Goal: Task Accomplishment & Management: Manage account settings

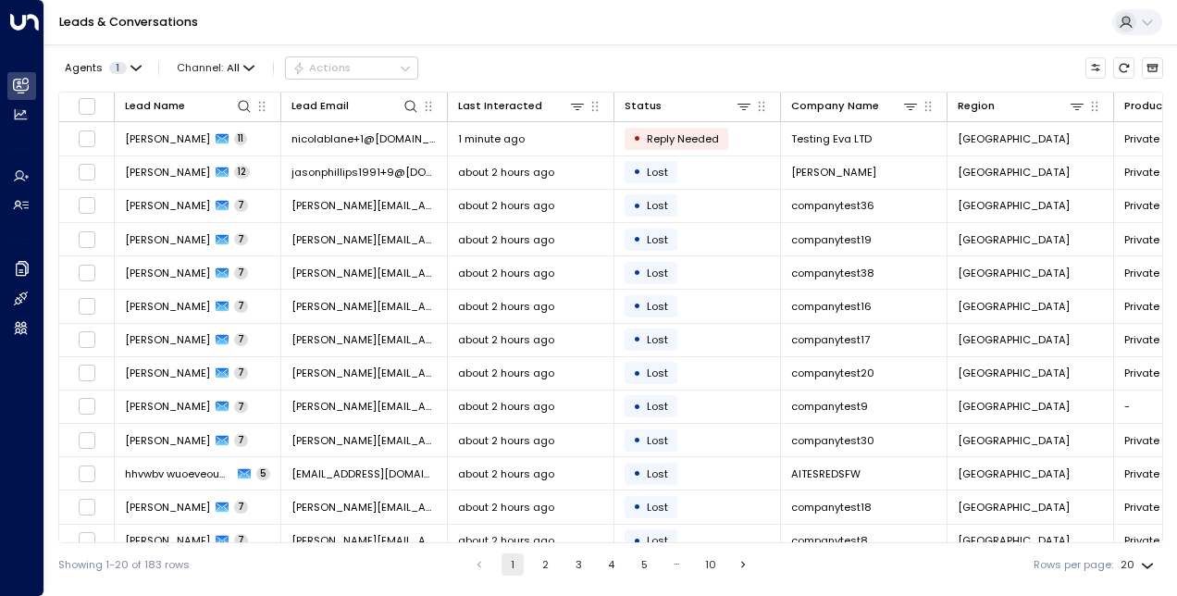
click at [542, 566] on button "2" at bounding box center [546, 564] width 22 height 22
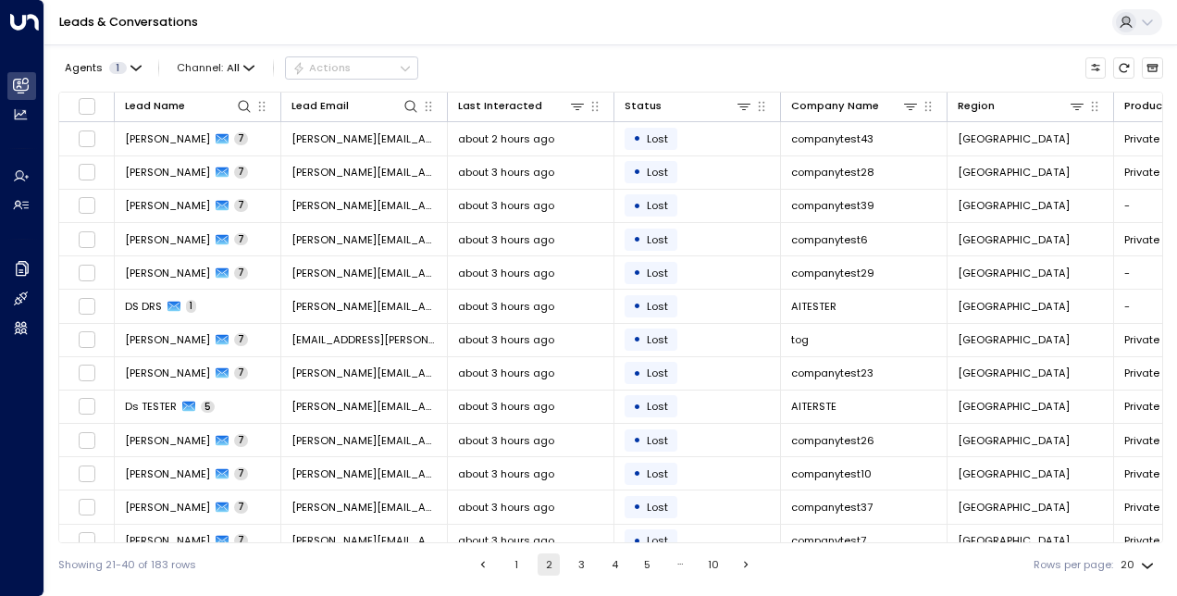
click at [514, 555] on button "1" at bounding box center [516, 564] width 22 height 22
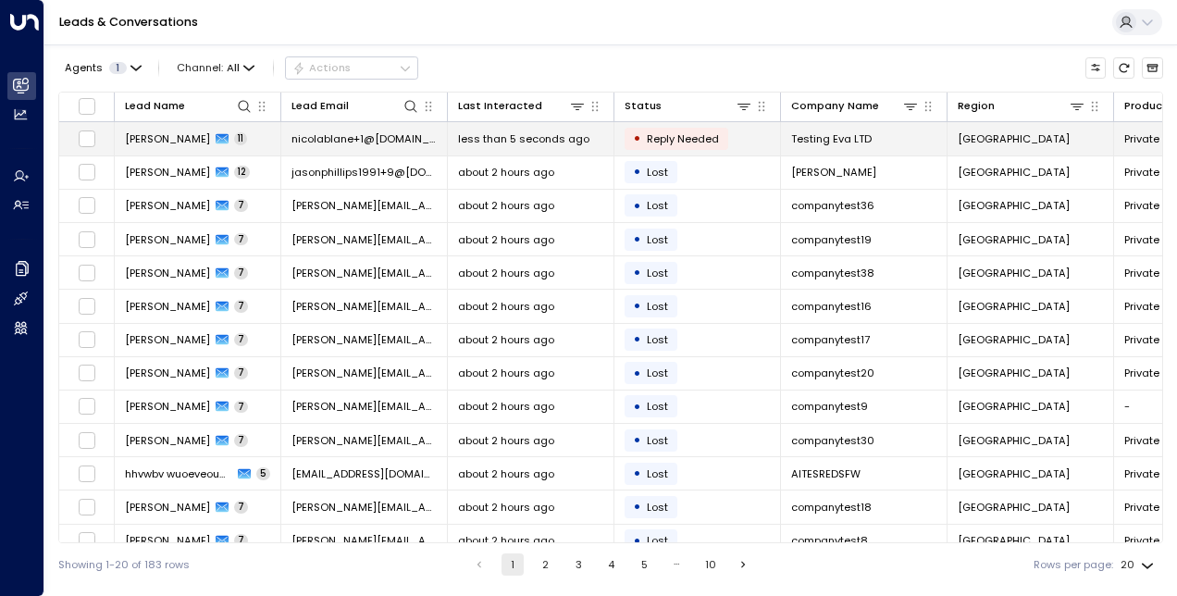
click at [181, 142] on span "[PERSON_NAME]" at bounding box center [167, 138] width 85 height 15
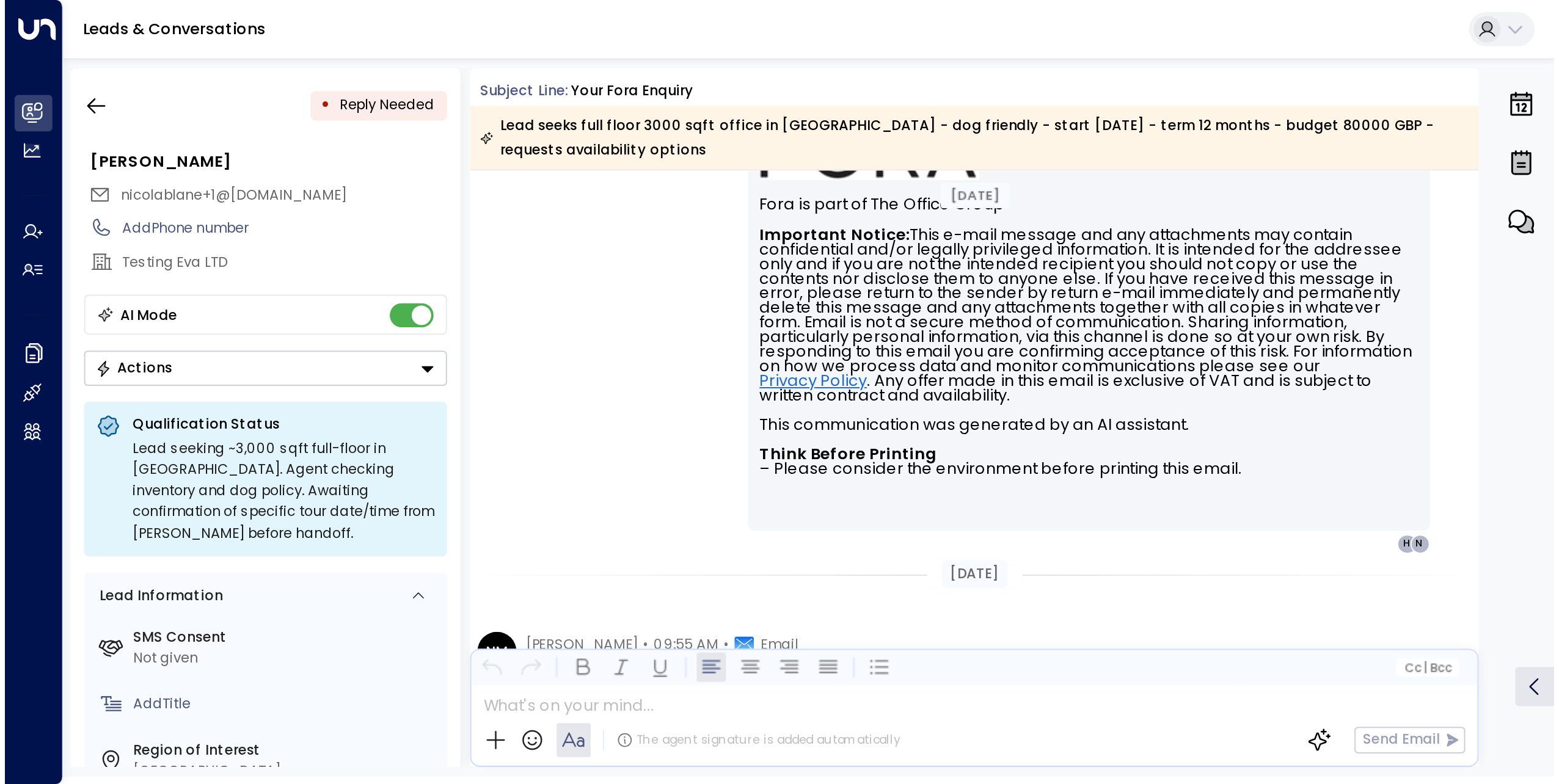
scroll to position [4493, 0]
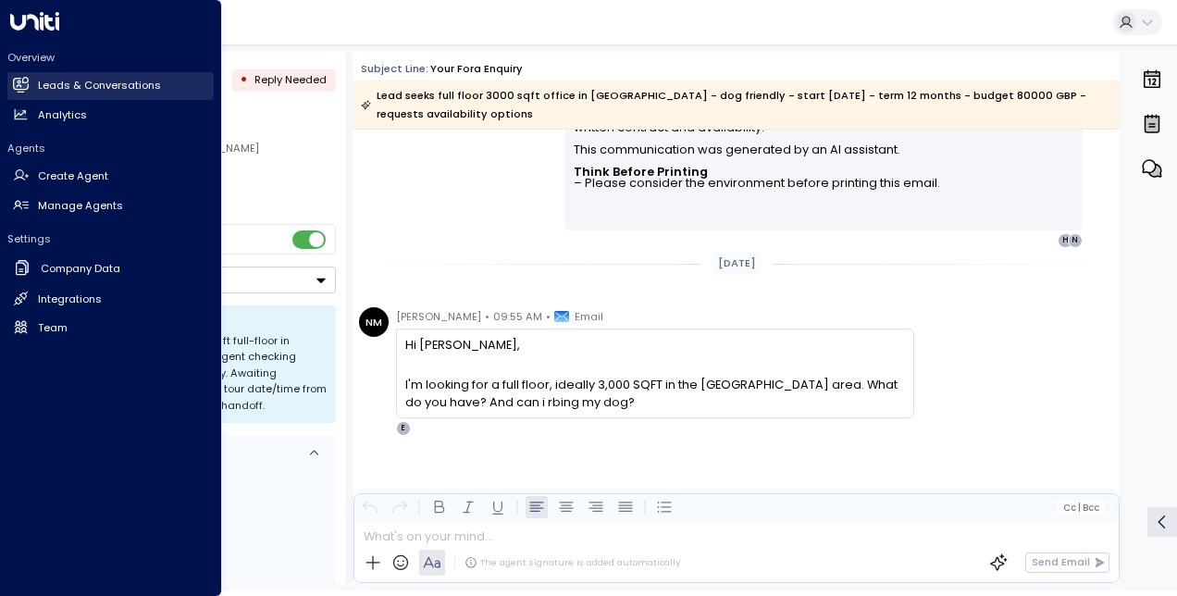
click at [26, 87] on icon at bounding box center [21, 84] width 15 height 11
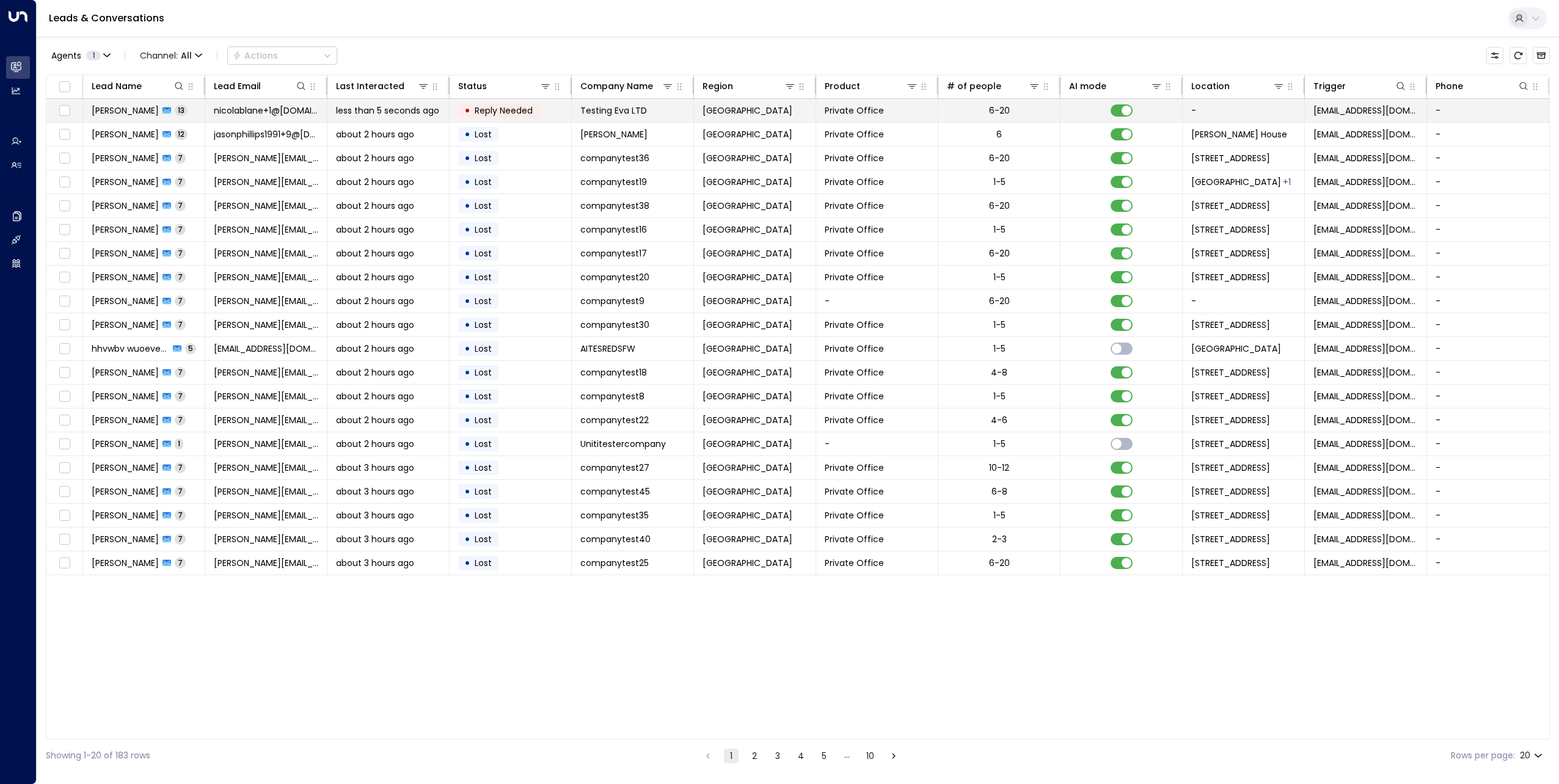
click at [135, 114] on span "[PERSON_NAME]" at bounding box center [125, 110] width 67 height 13
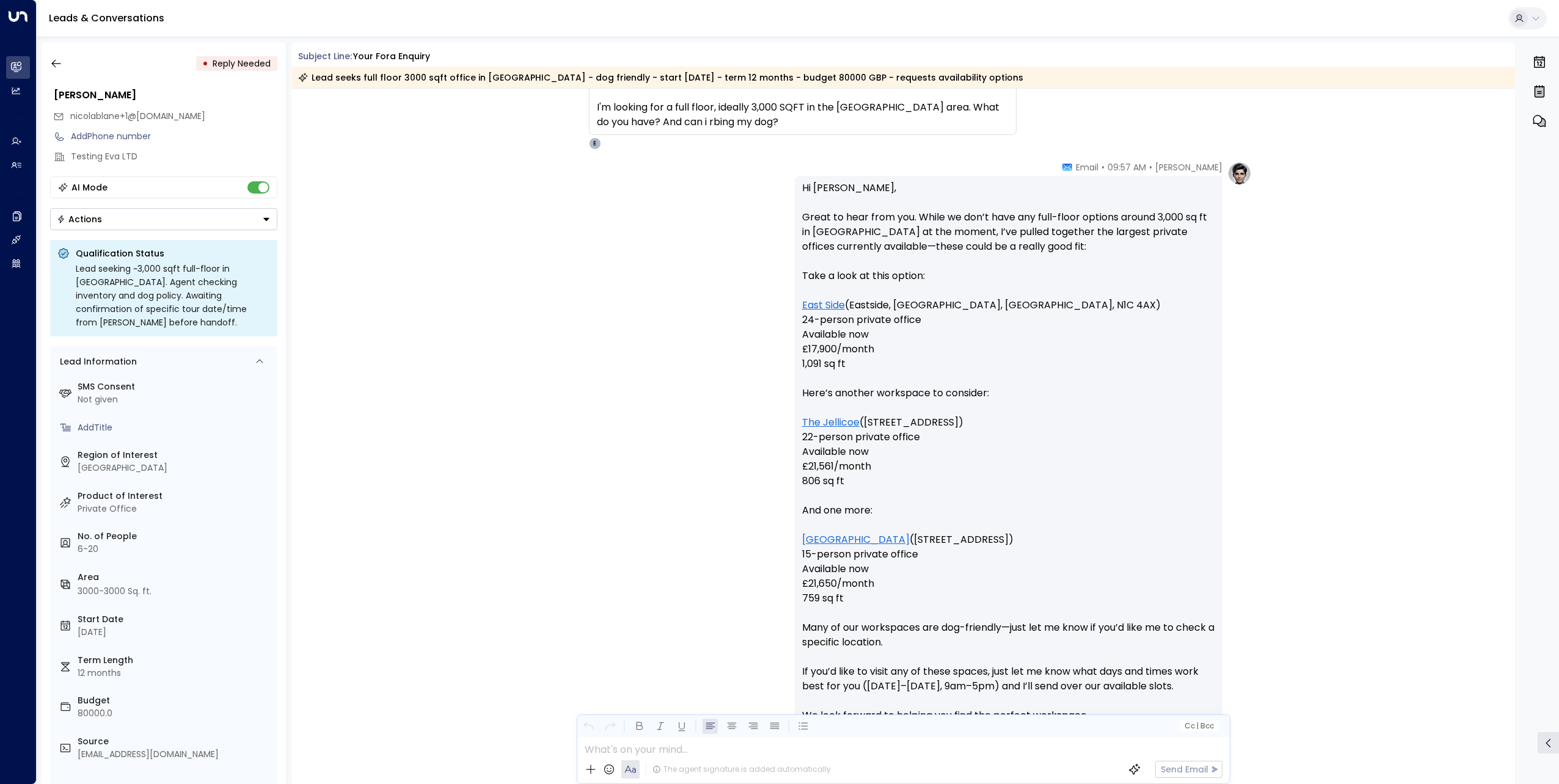
scroll to position [5851, 0]
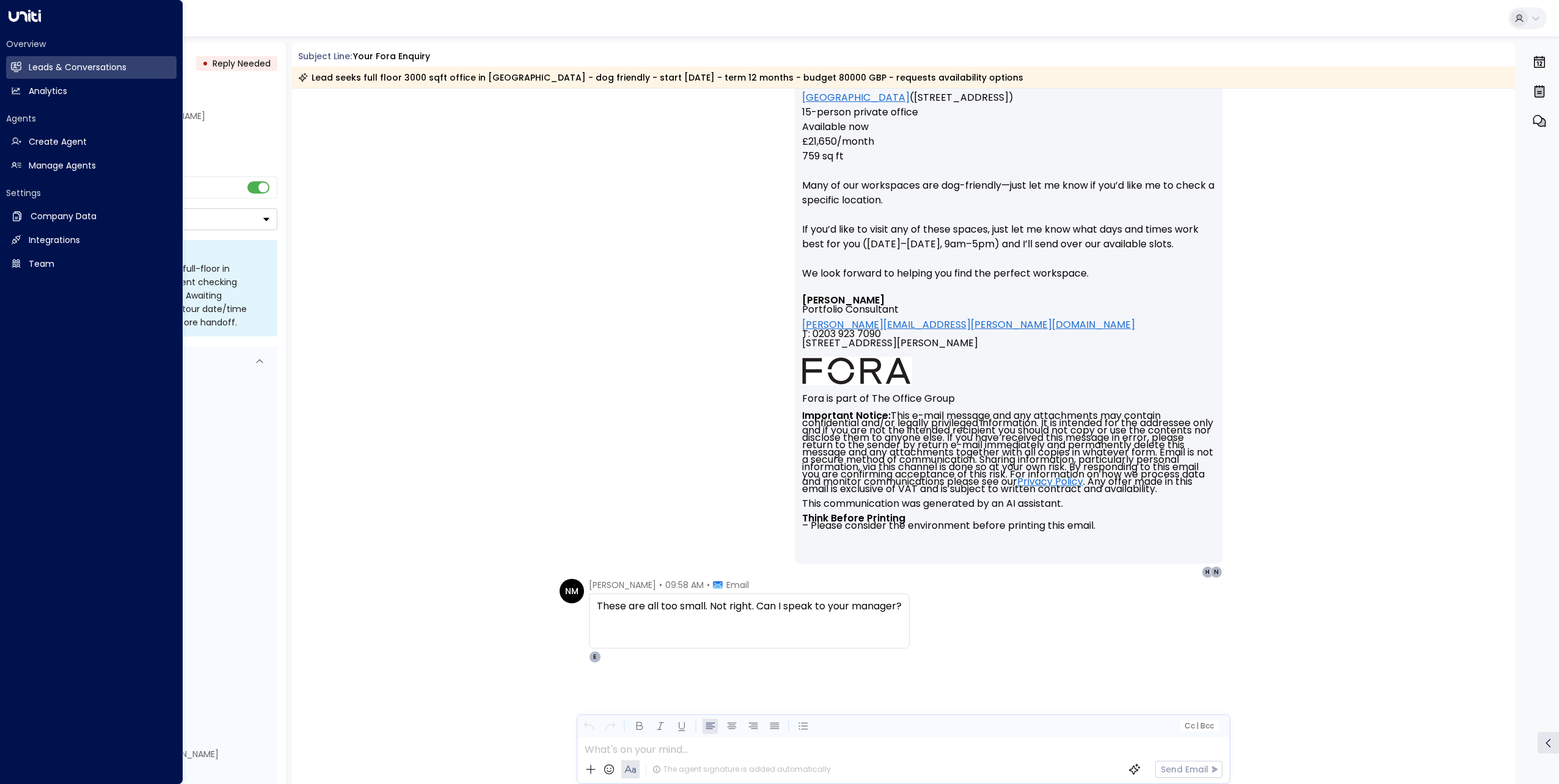
click at [38, 79] on div "Overview Leads & Conversations Leads & Conversations Analytics Analytics" at bounding box center [91, 70] width 170 height 65
drag, startPoint x: 47, startPoint y: 78, endPoint x: 69, endPoint y: 78, distance: 22.0
click at [47, 78] on link "Leads & Conversations Leads & Conversations" at bounding box center [91, 67] width 170 height 22
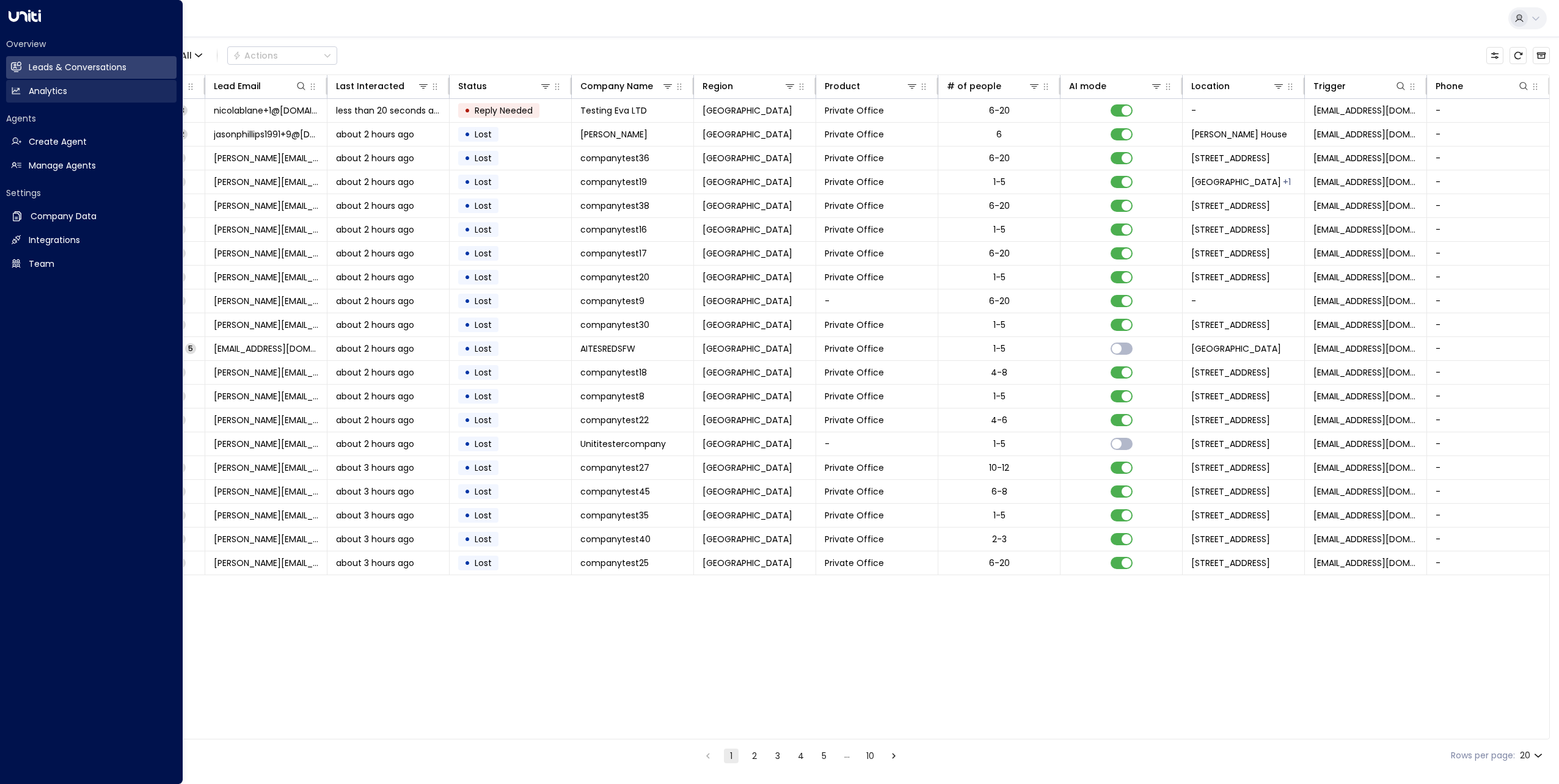
click at [87, 90] on link "Analytics Analytics" at bounding box center [91, 91] width 170 height 22
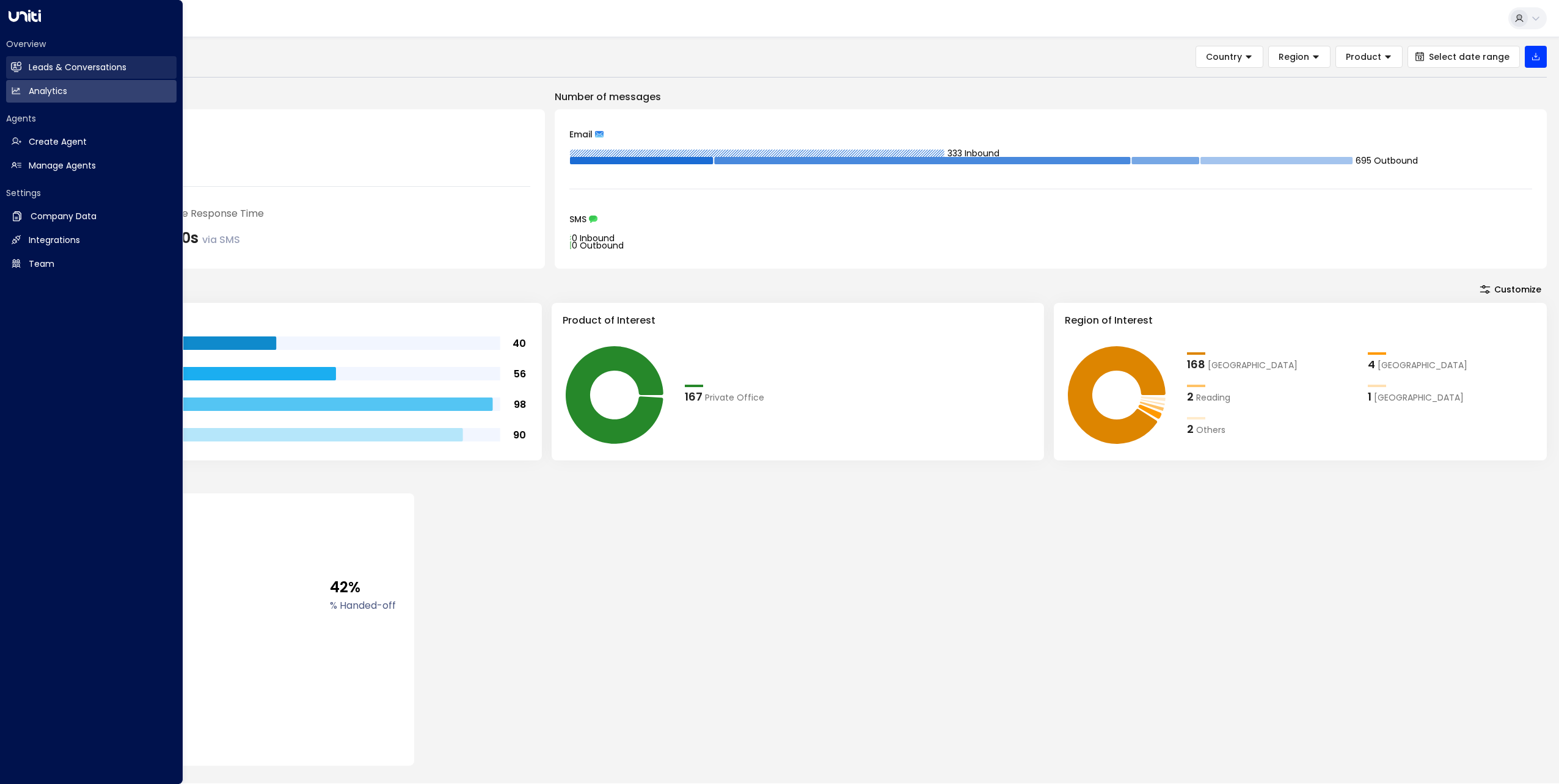
click at [34, 69] on h2 "Leads & Conversations" at bounding box center [77, 67] width 98 height 13
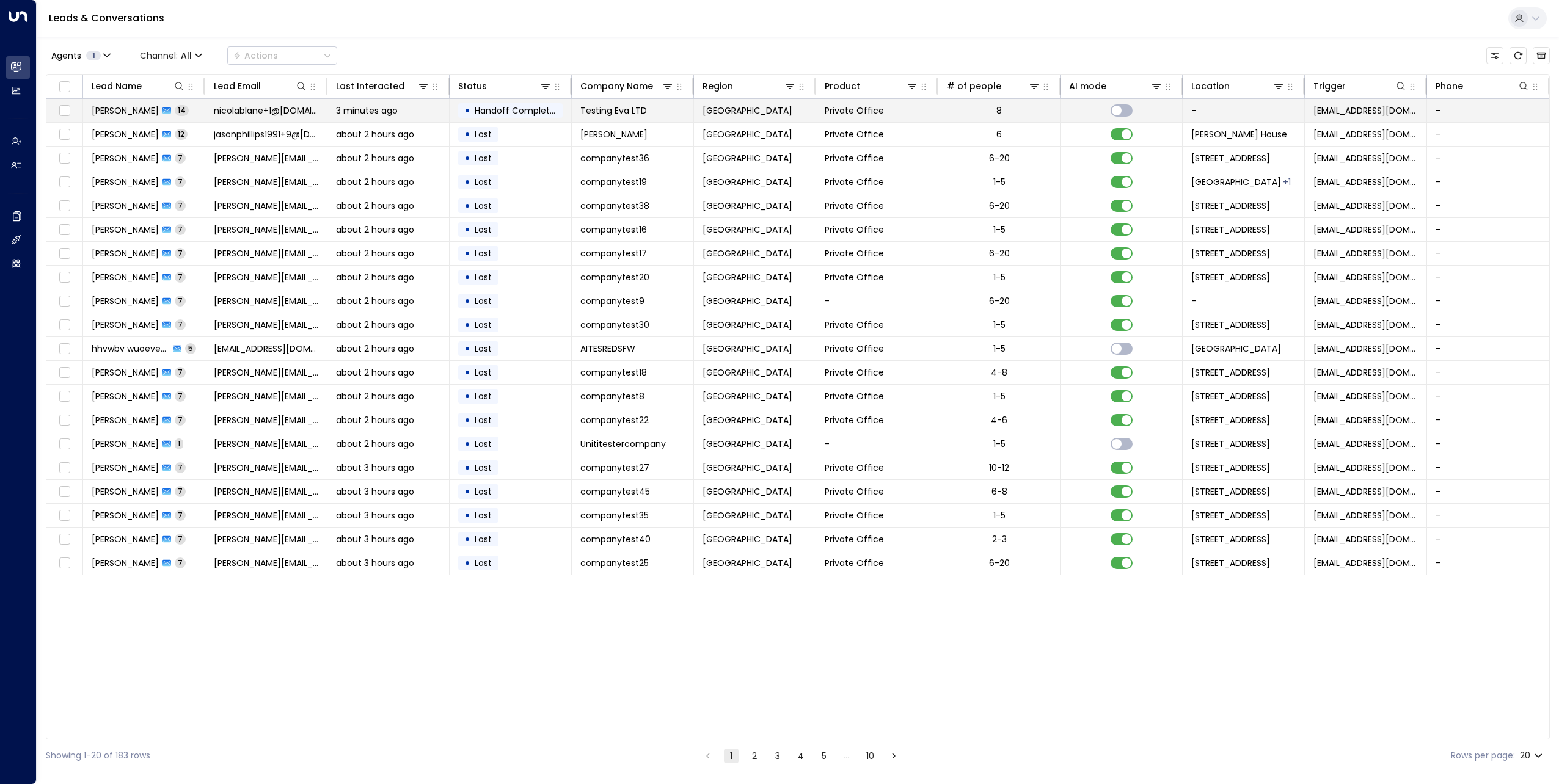
click at [142, 111] on span "[PERSON_NAME]" at bounding box center [125, 110] width 67 height 13
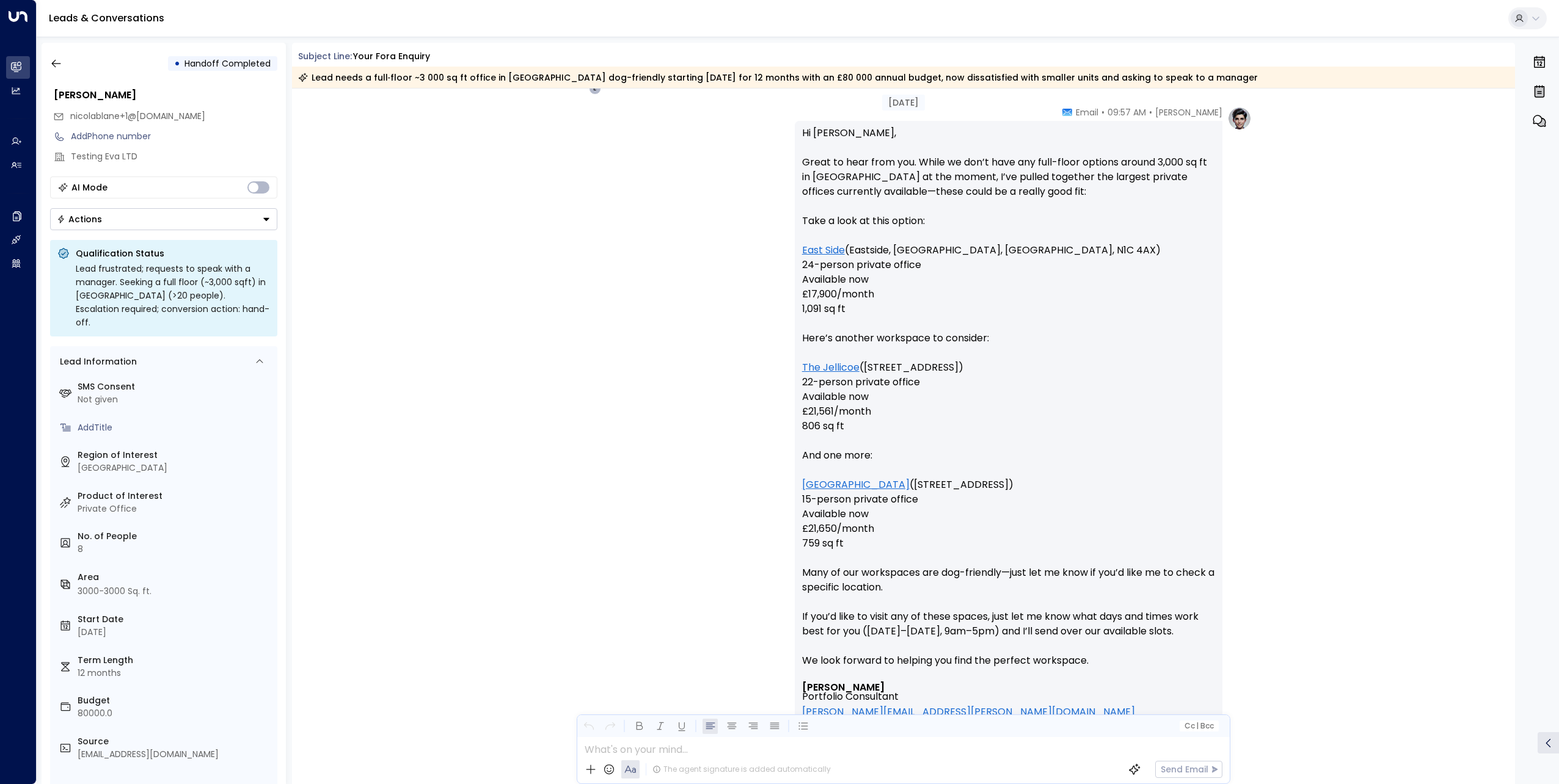
scroll to position [5445, 0]
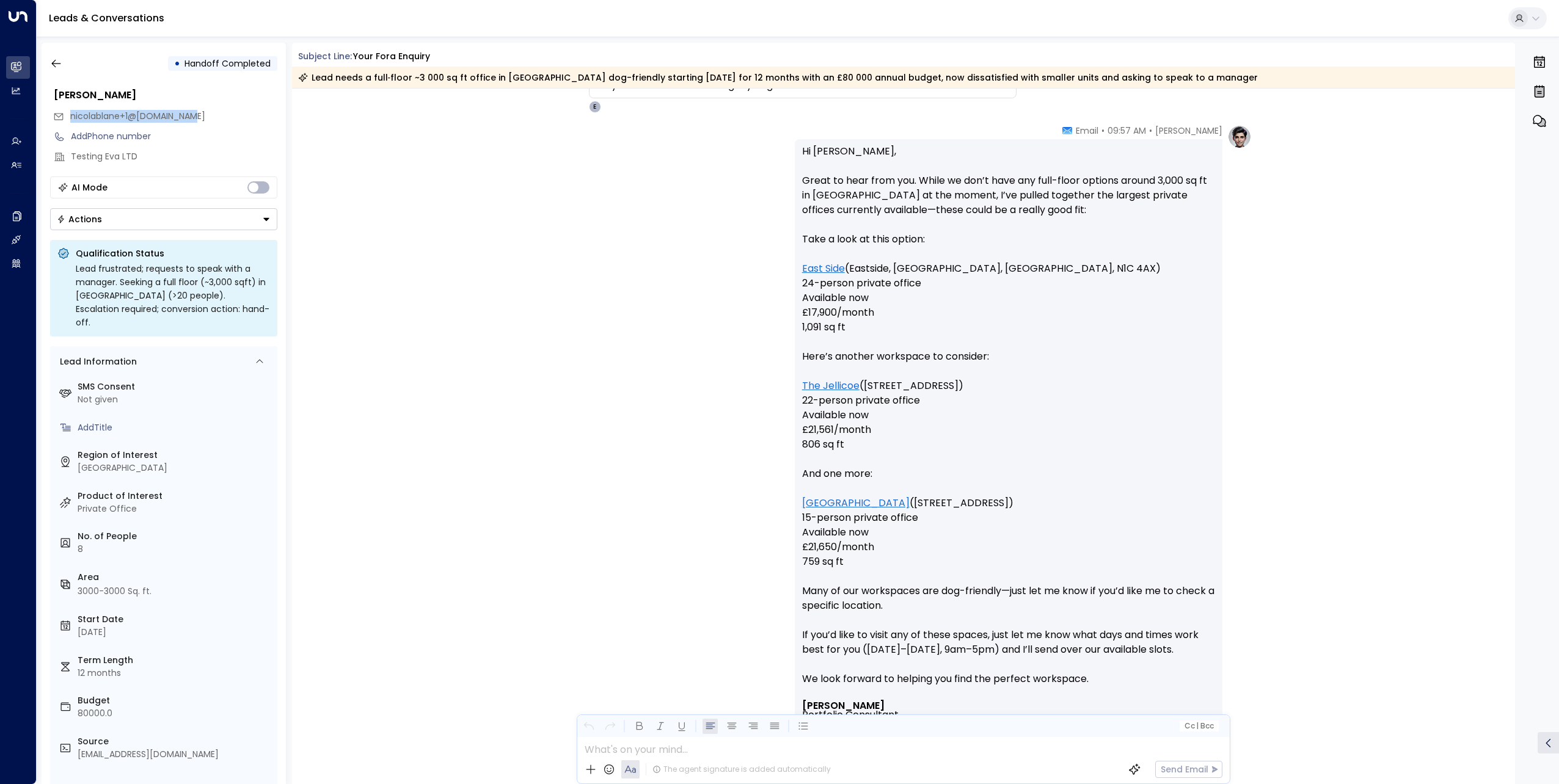
drag, startPoint x: 209, startPoint y: 116, endPoint x: 69, endPoint y: 117, distance: 140.0
click at [69, 117] on div "nicolablane+1@[DOMAIN_NAME]" at bounding box center [165, 116] width 225 height 20
copy span "nicolablane+1@[DOMAIN_NAME]"
click at [590, 286] on div "Eva Fitzgerald • 09:57 AM • Email Hi Nicola, Great to hear from you. While we d…" at bounding box center [903, 554] width 697 height 859
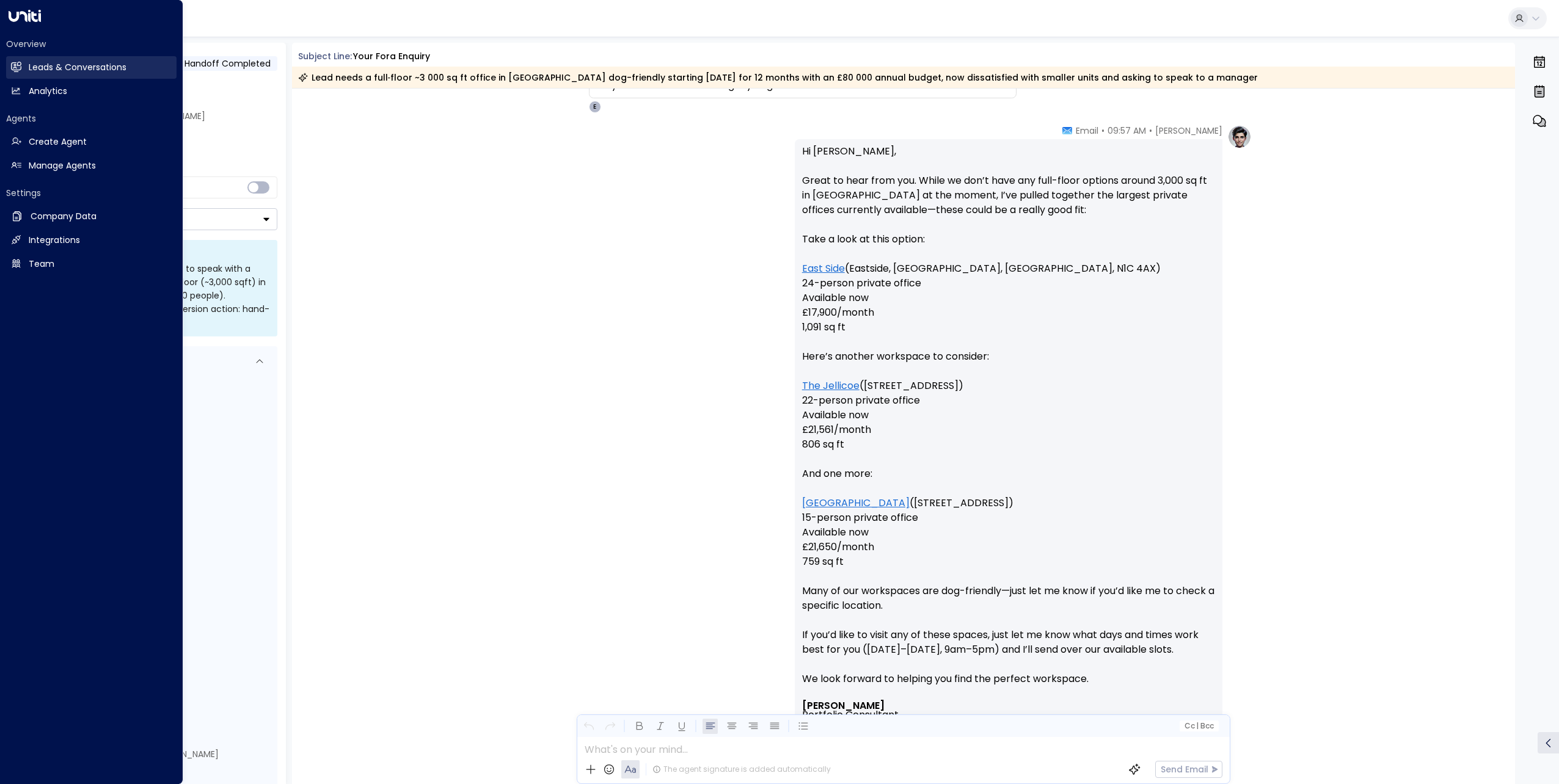
click at [33, 74] on link "Leads & Conversations Leads & Conversations" at bounding box center [91, 67] width 170 height 22
